Goal: Find specific page/section: Find specific page/section

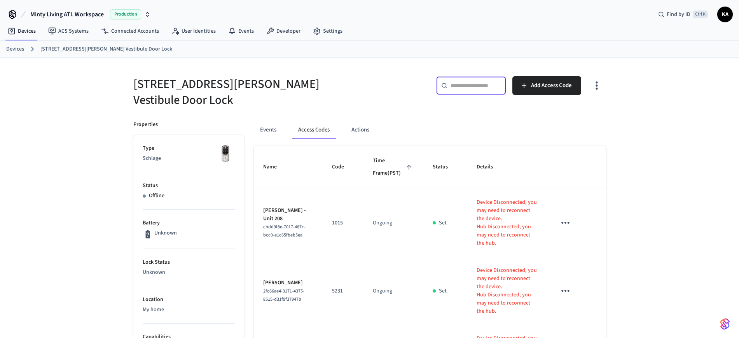
drag, startPoint x: 0, startPoint y: 0, endPoint x: 459, endPoint y: 84, distance: 466.4
click at [459, 84] on input "text" at bounding box center [475, 86] width 51 height 8
click at [13, 44] on ol "Devices [STREET_ADDRESS][PERSON_NAME] Vestibule Door Lock" at bounding box center [372, 49] width 732 height 10
click at [13, 48] on link "Devices" at bounding box center [15, 49] width 18 height 8
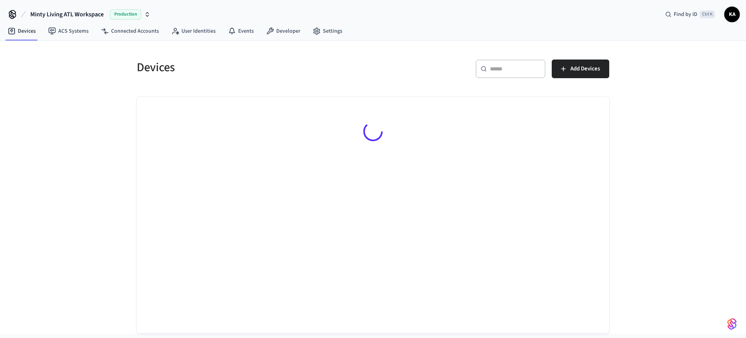
click at [503, 71] on input "text" at bounding box center [515, 69] width 51 height 8
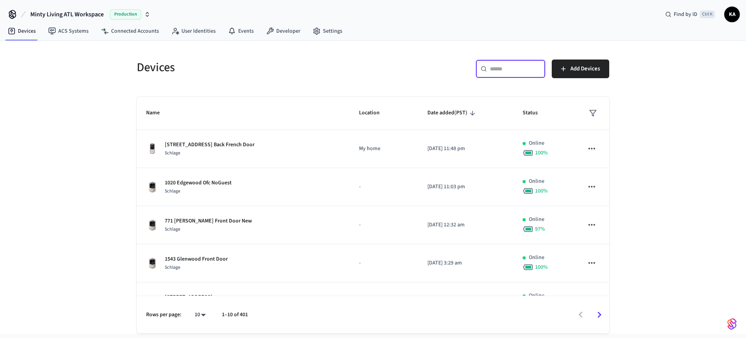
paste input "**********"
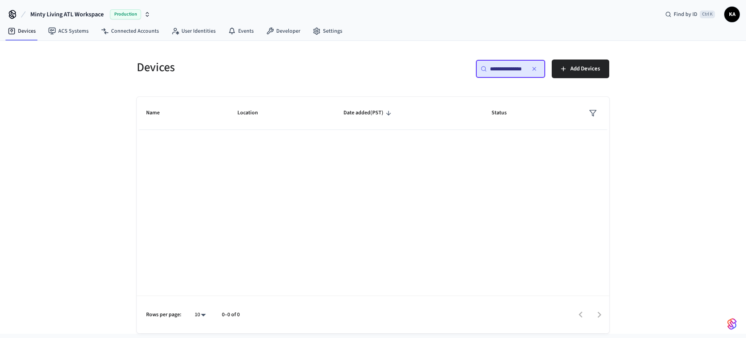
scroll to position [0, 1]
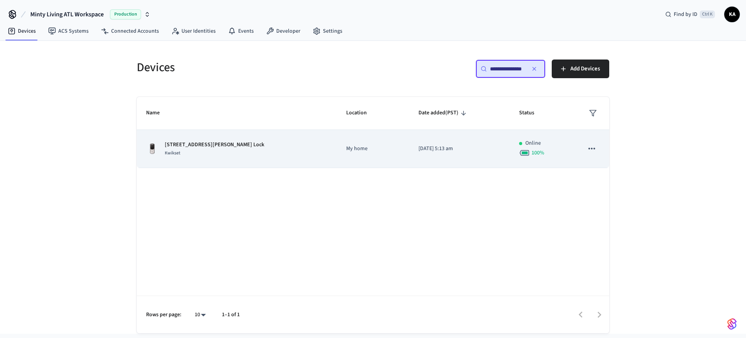
type input "**********"
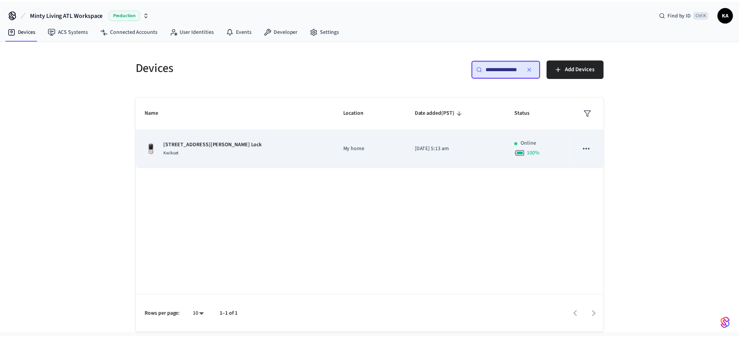
scroll to position [0, 0]
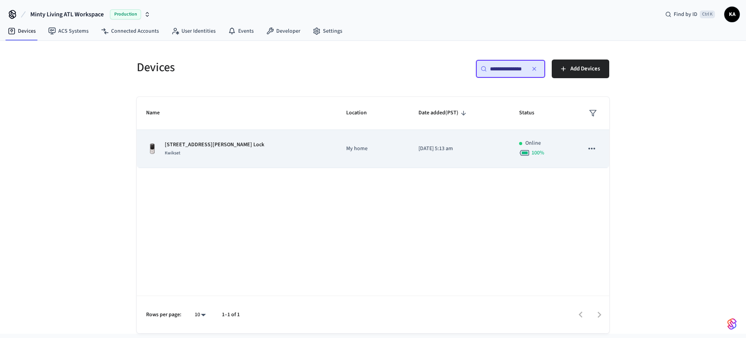
click at [346, 152] on p "My home" at bounding box center [373, 149] width 54 height 8
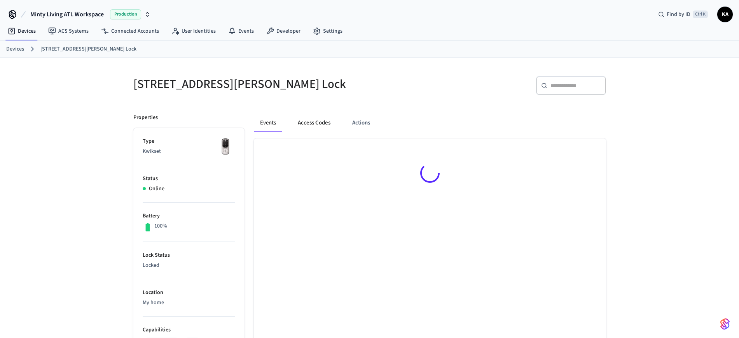
click at [309, 116] on button "Access Codes" at bounding box center [313, 122] width 45 height 19
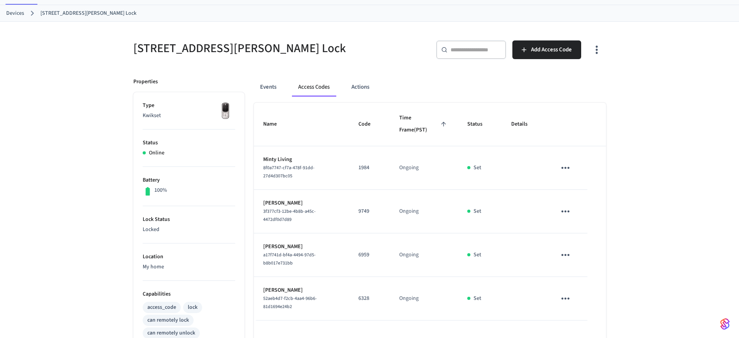
scroll to position [146, 0]
